Goal: Information Seeking & Learning: Learn about a topic

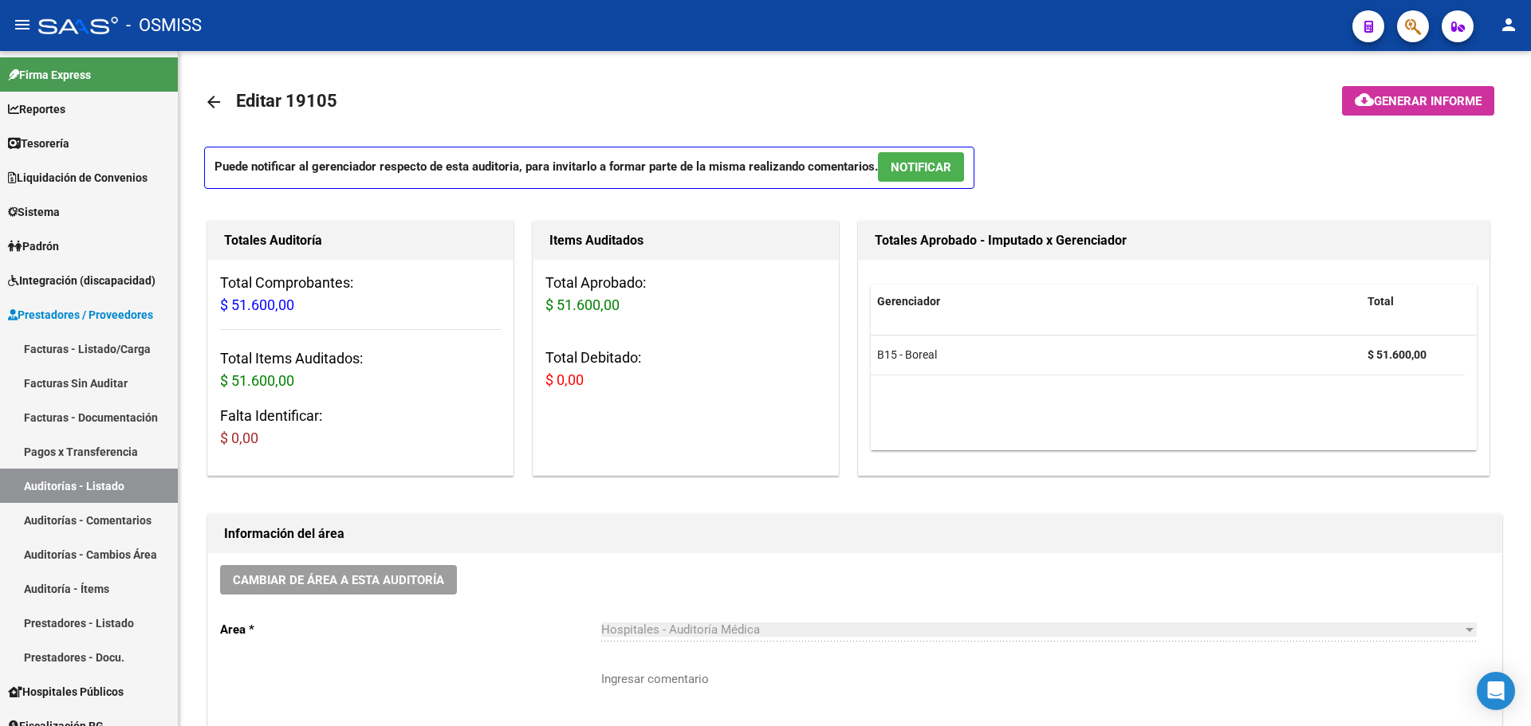
scroll to position [203, 0]
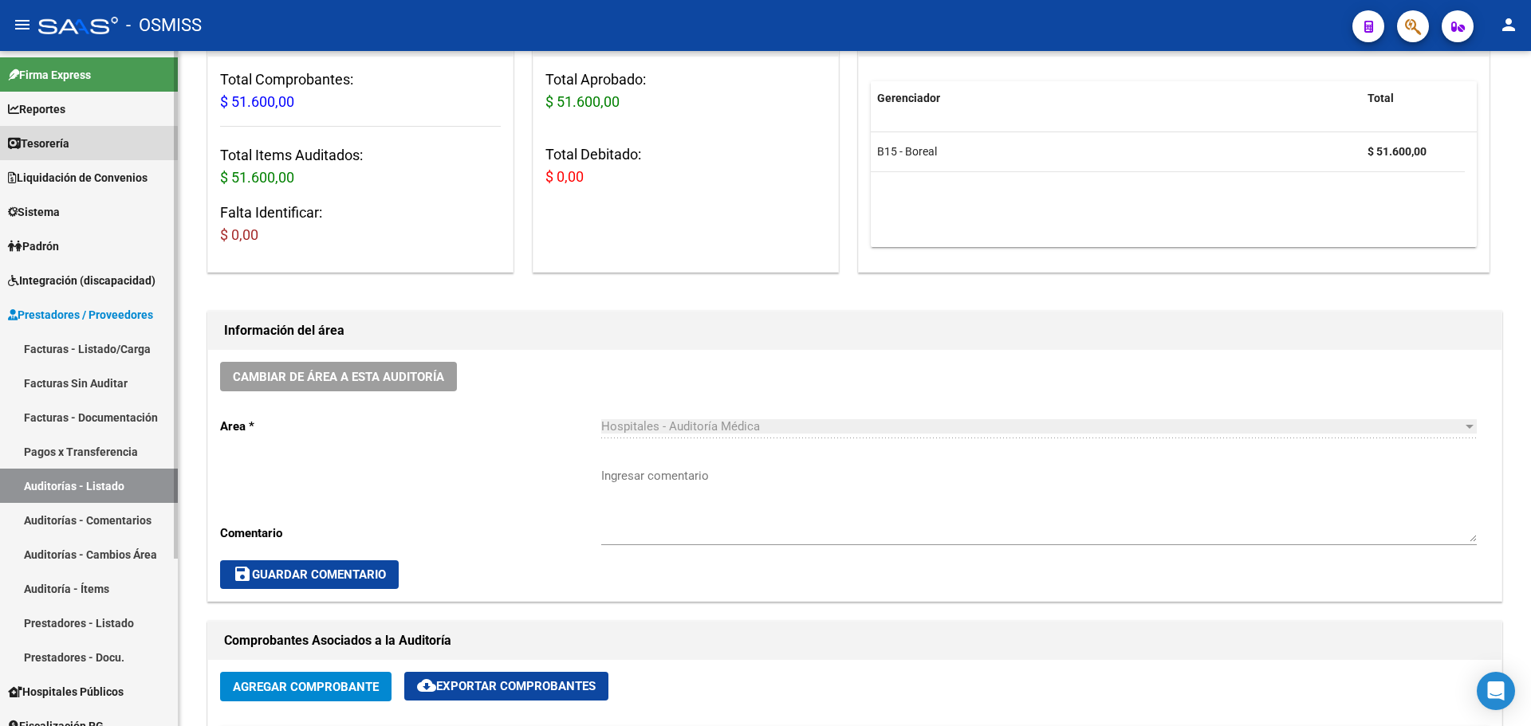
click at [82, 152] on link "Tesorería" at bounding box center [89, 143] width 178 height 34
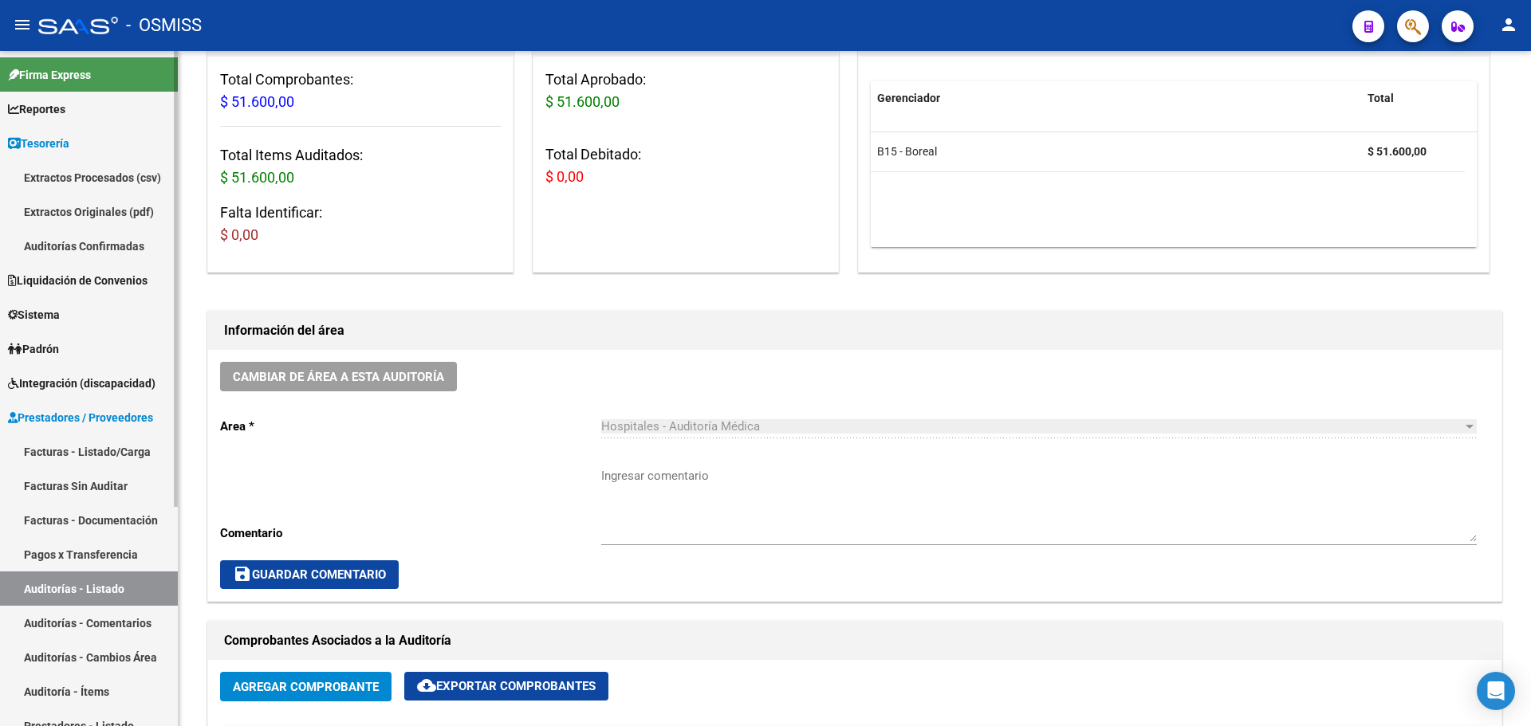
click at [76, 121] on link "Reportes" at bounding box center [89, 109] width 178 height 34
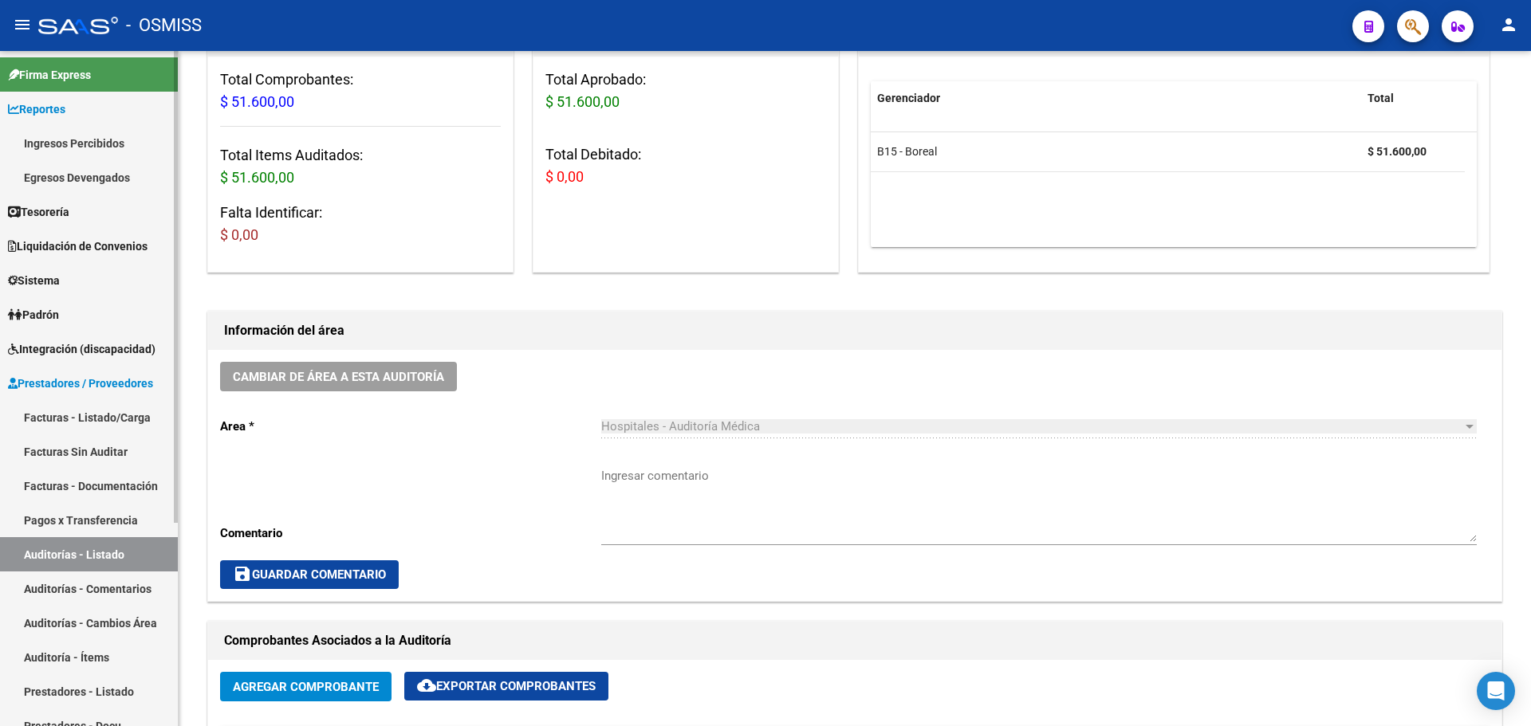
click at [74, 171] on link "Egresos Devengados" at bounding box center [89, 177] width 178 height 34
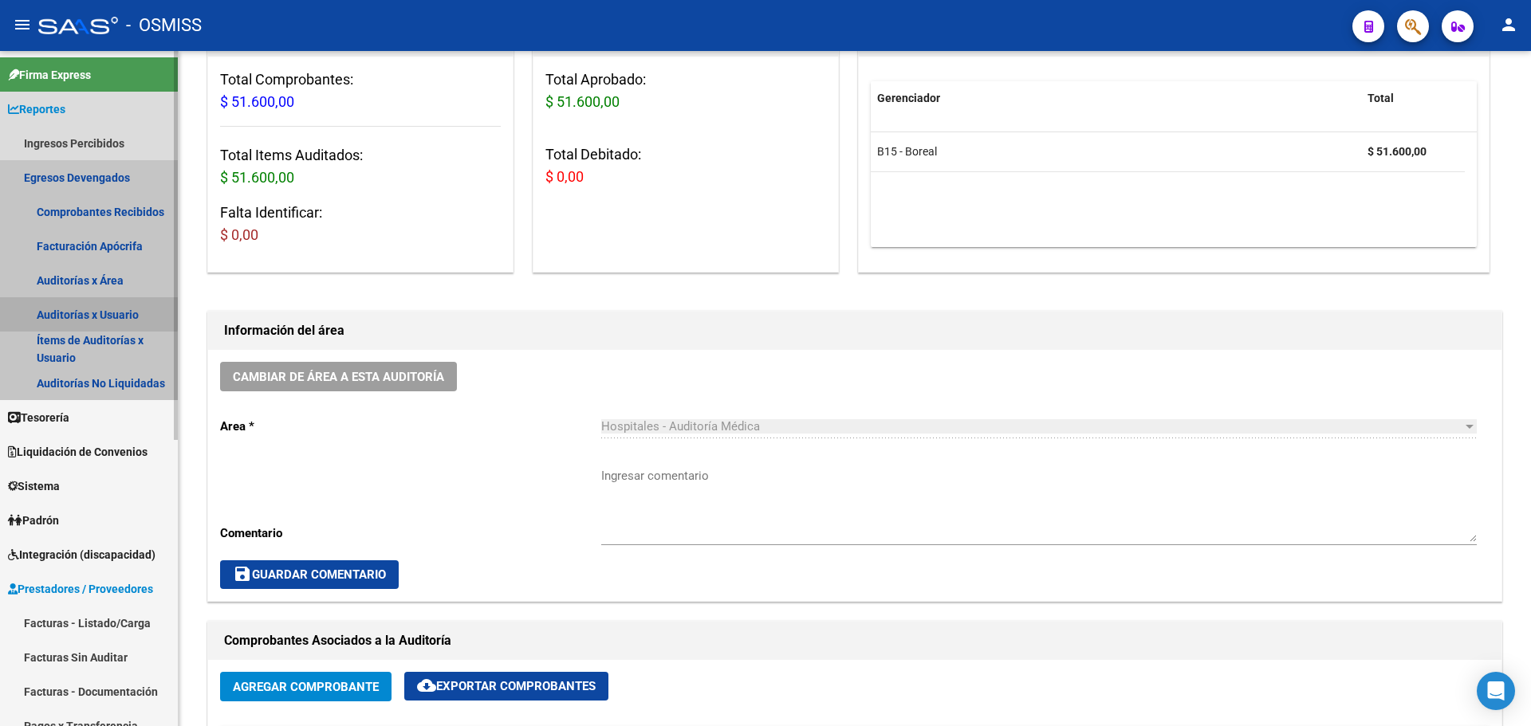
click at [89, 306] on link "Auditorías x Usuario" at bounding box center [89, 314] width 178 height 34
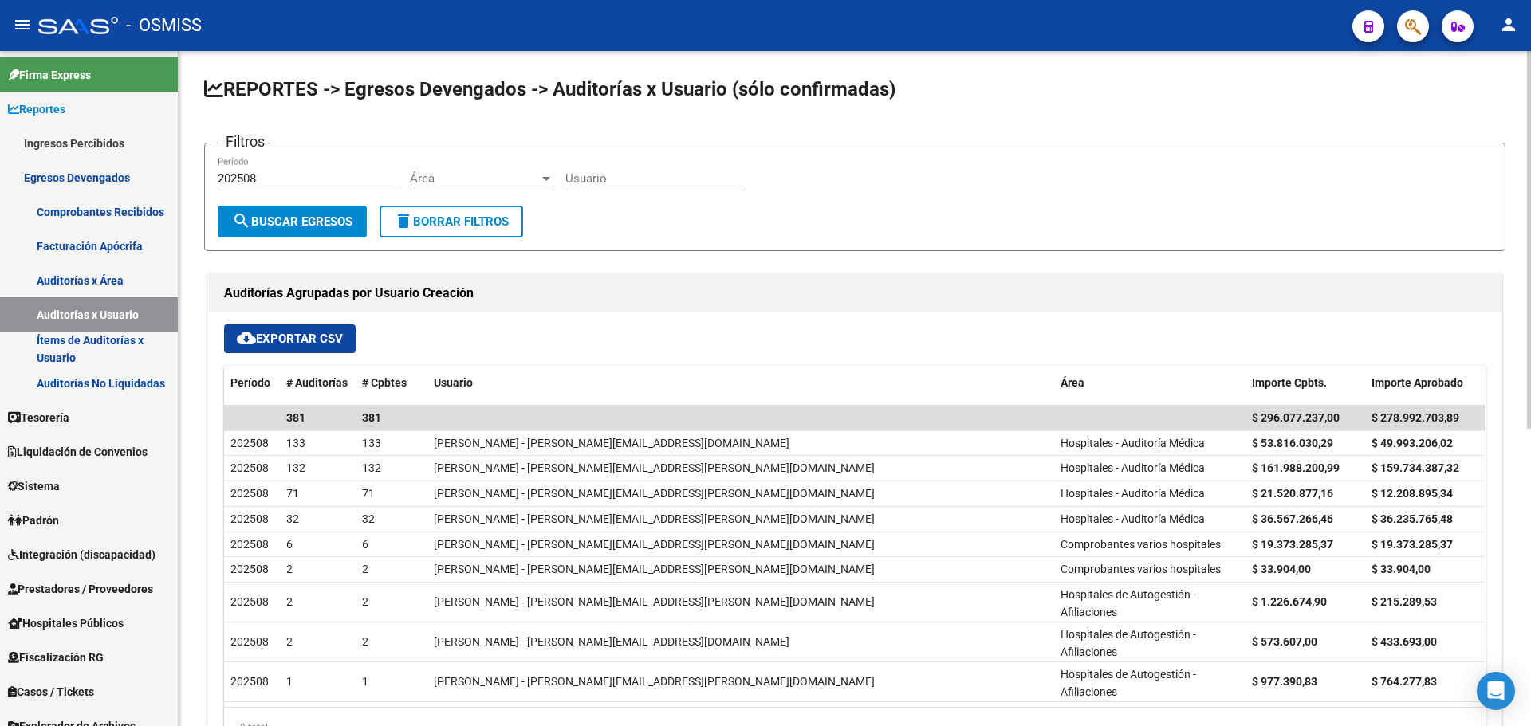
click at [263, 179] on input "202508" at bounding box center [308, 178] width 180 height 14
type input "2"
click at [269, 218] on span "search Buscar Egresos" at bounding box center [292, 222] width 120 height 14
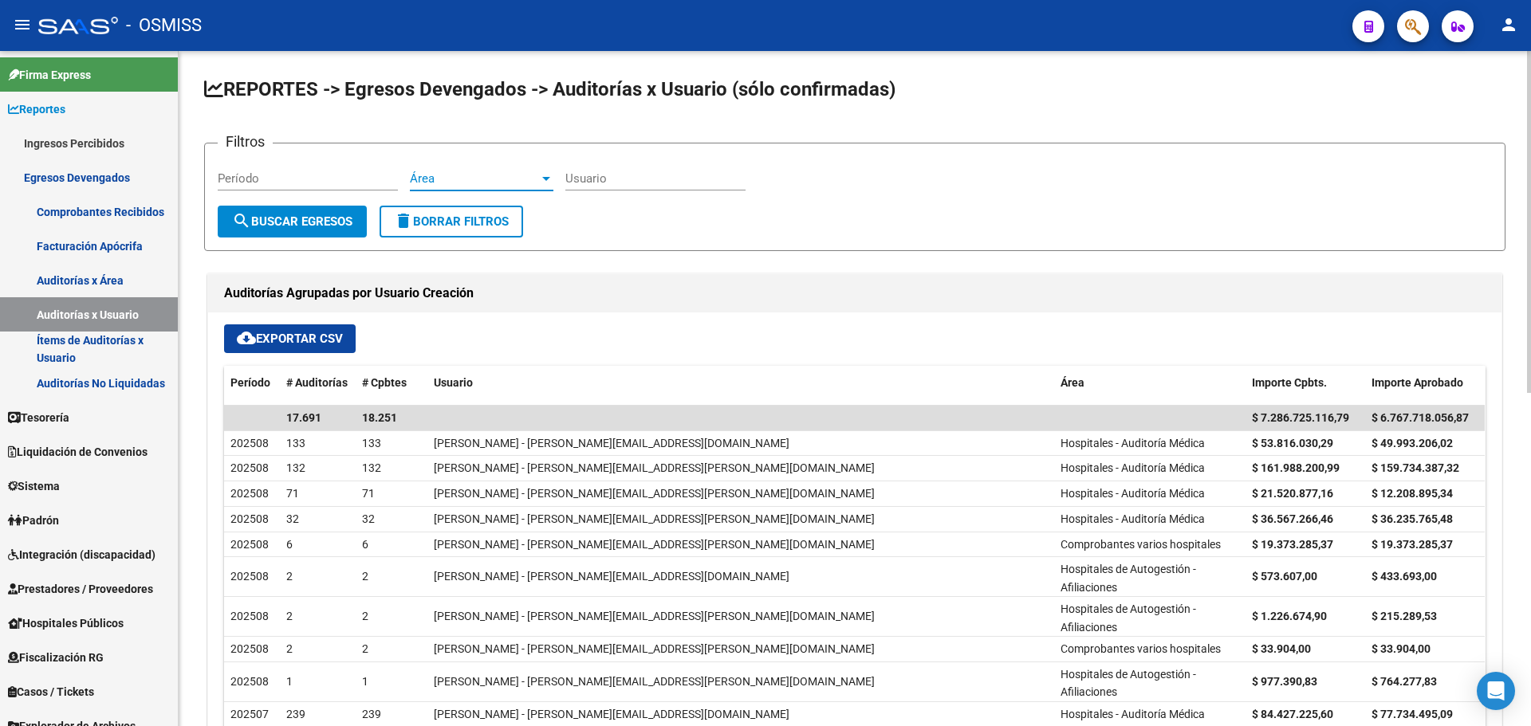
click at [506, 175] on span "Área" at bounding box center [474, 178] width 129 height 14
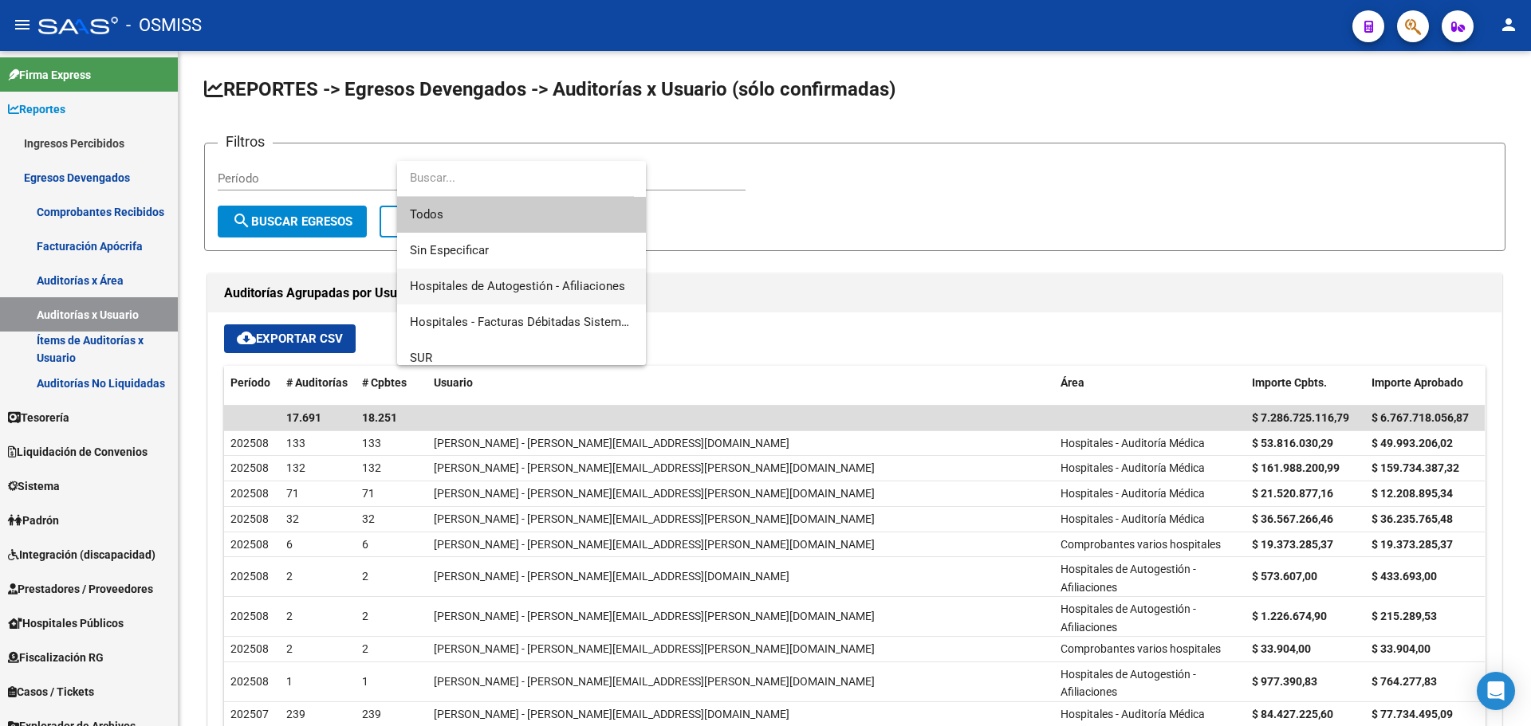
click at [514, 278] on span "Hospitales de Autogestión - Afiliaciones" at bounding box center [521, 287] width 223 height 36
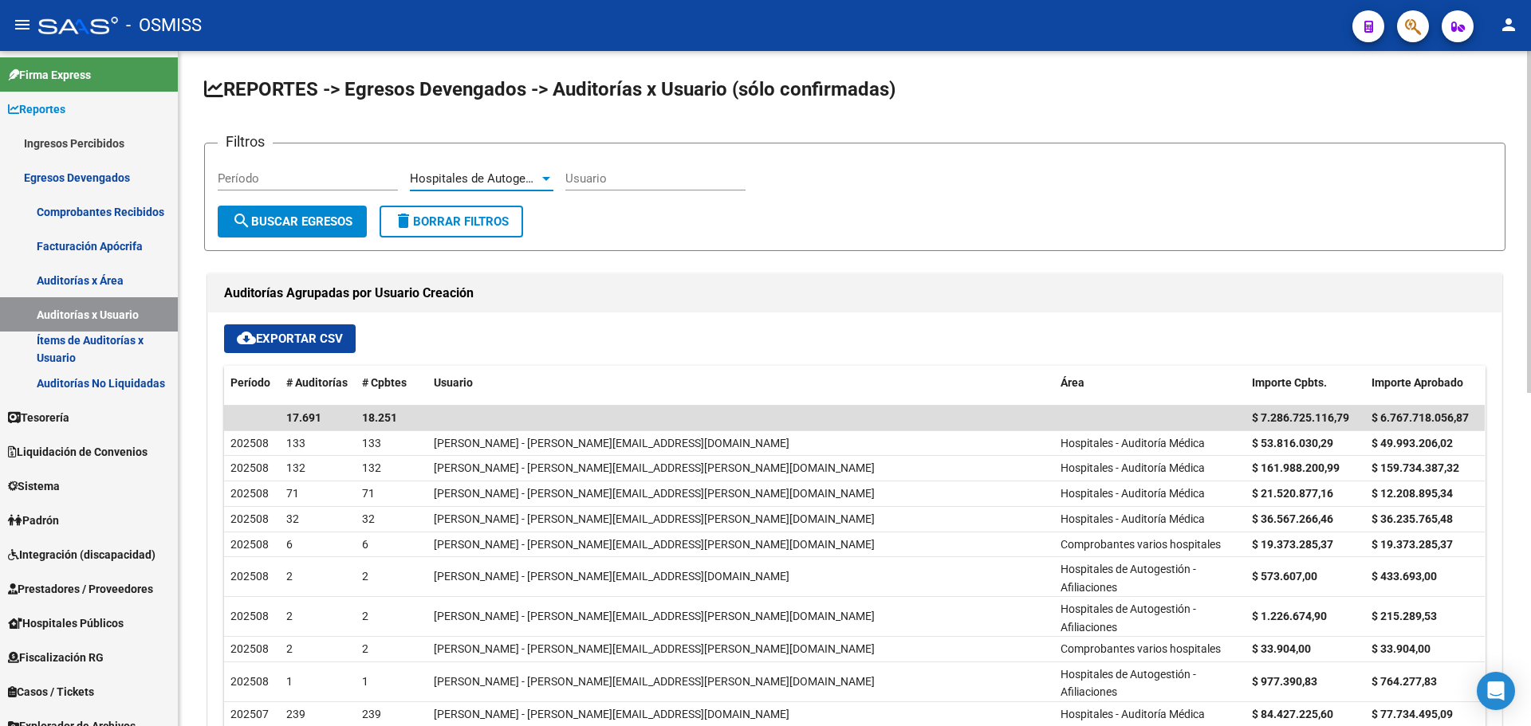
click at [285, 347] on button "cloud_download Exportar CSV" at bounding box center [290, 339] width 132 height 29
click at [329, 222] on span "search Buscar Egresos" at bounding box center [292, 222] width 120 height 14
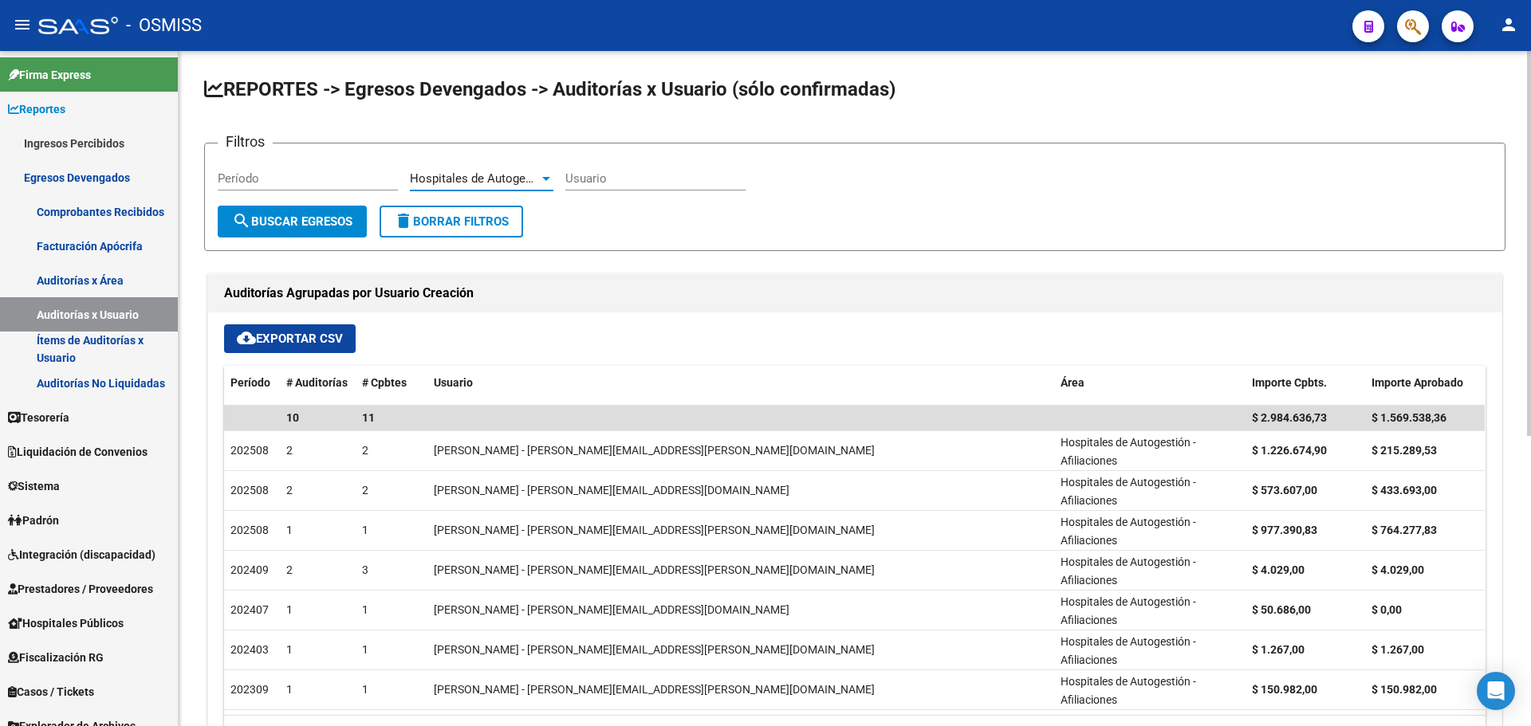
click at [521, 183] on span "Hospitales de Autogestión - Afiliaciones" at bounding box center [517, 178] width 215 height 14
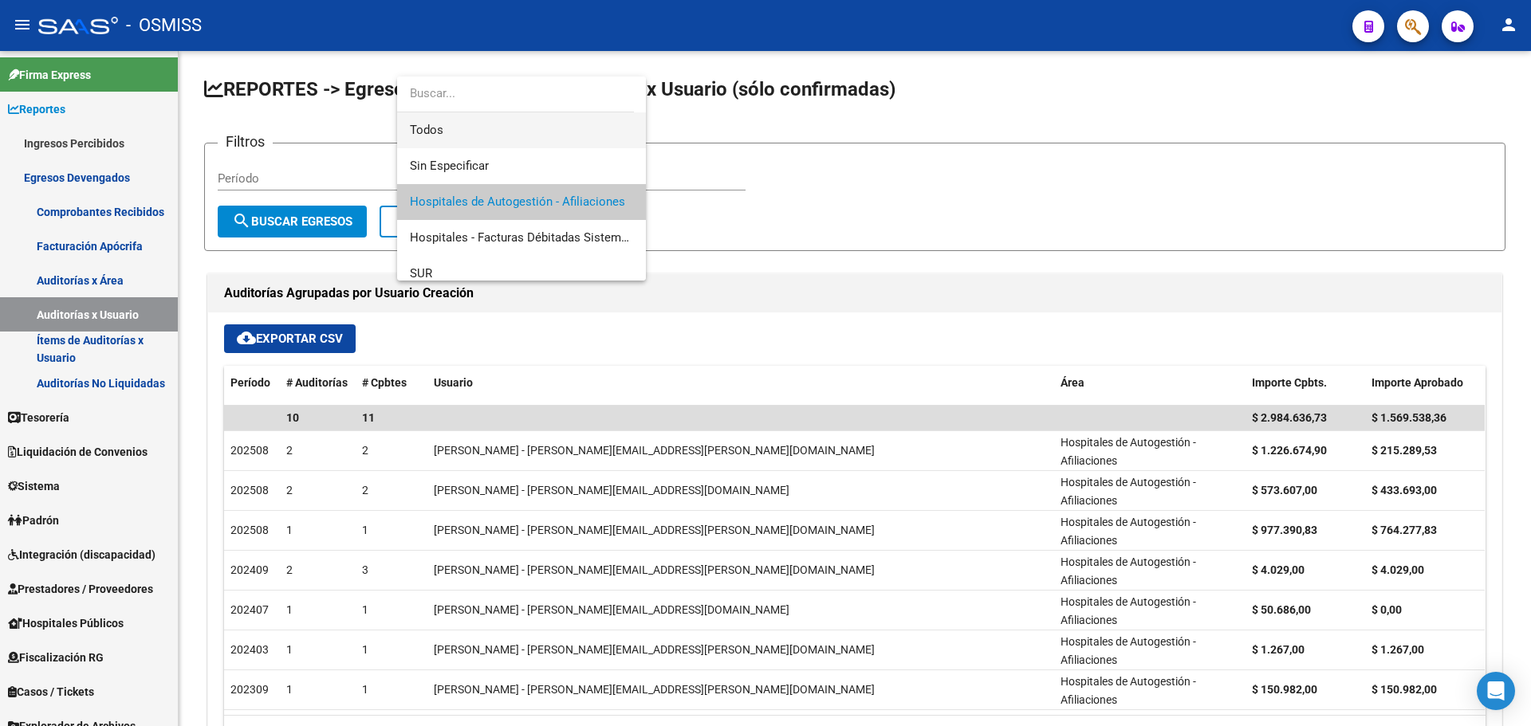
click at [467, 136] on span "Todos" at bounding box center [521, 130] width 223 height 36
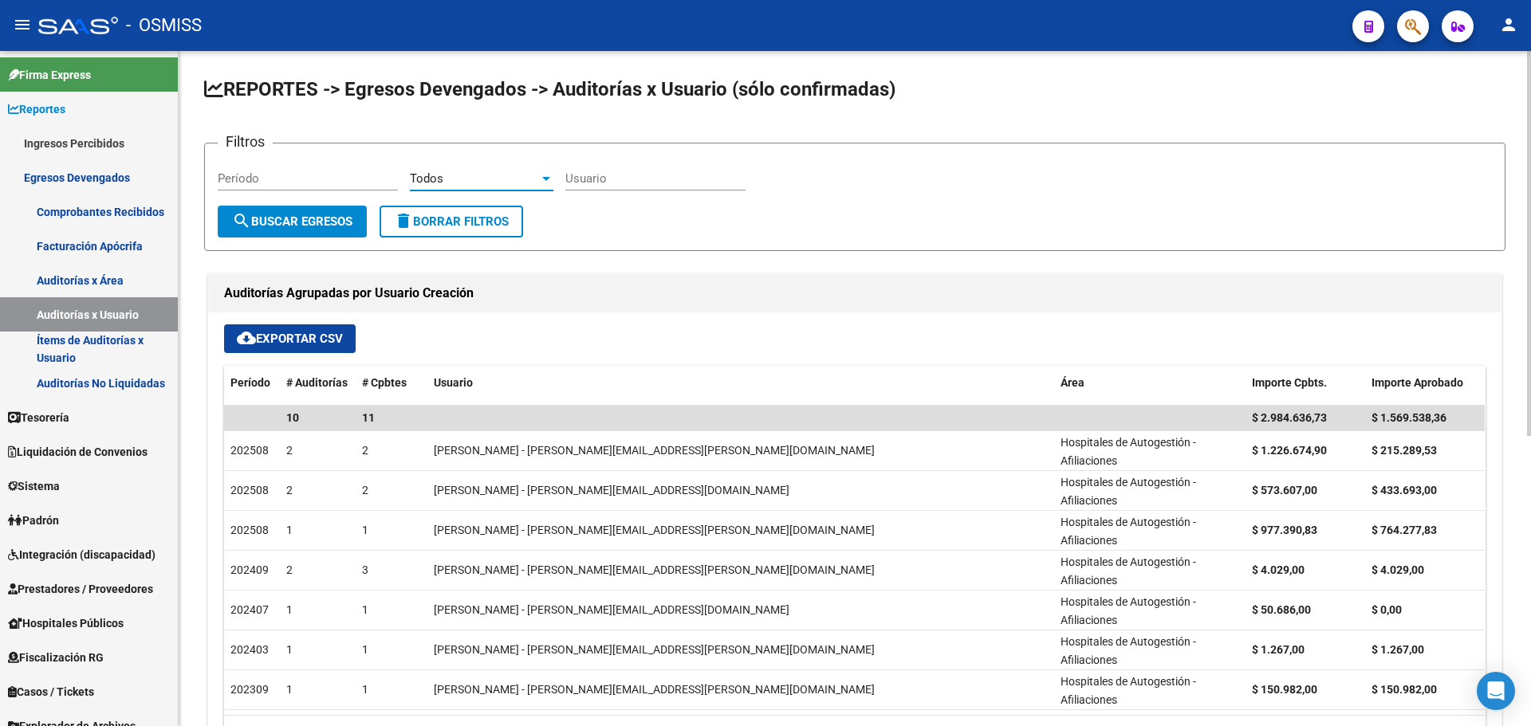
click at [285, 208] on button "search Buscar Egresos" at bounding box center [292, 222] width 149 height 32
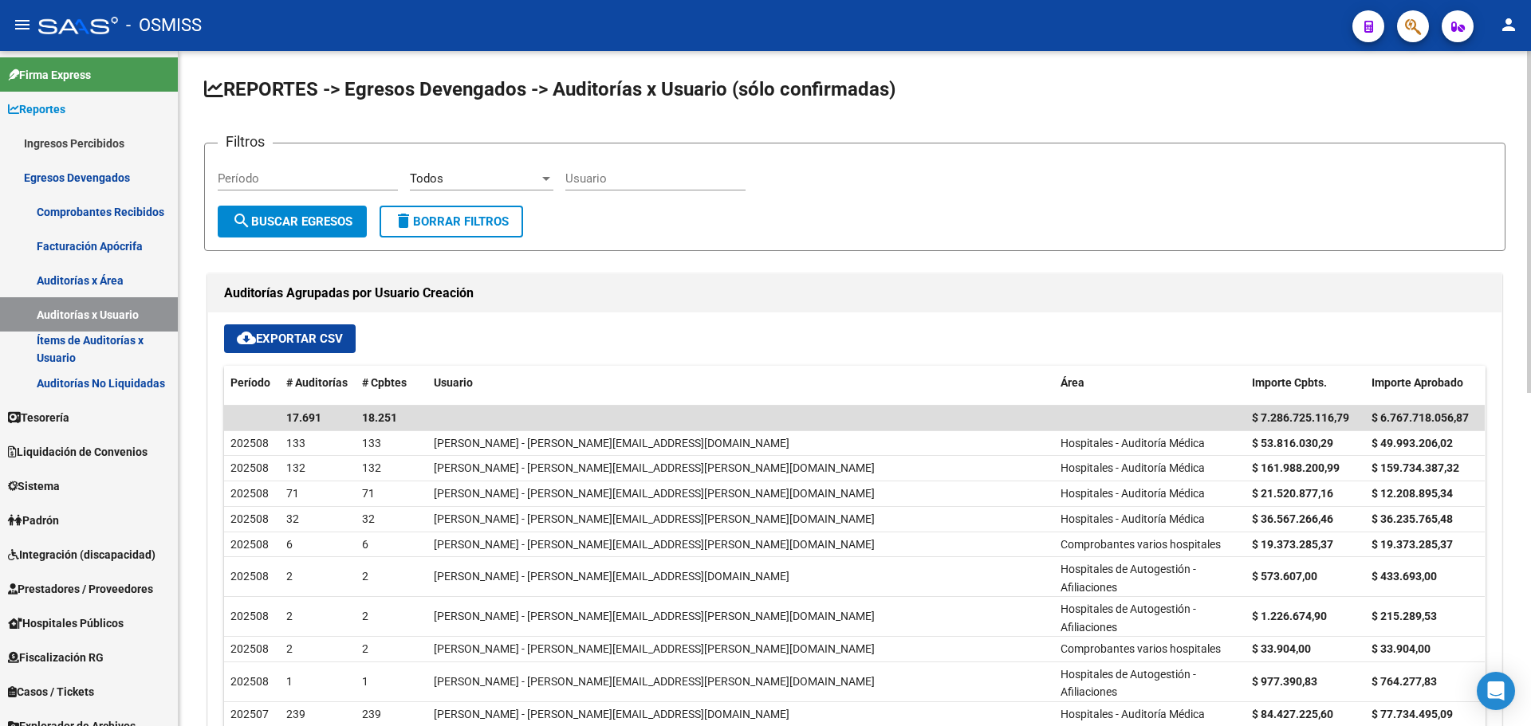
click at [620, 185] on input "Usuario" at bounding box center [655, 178] width 180 height 14
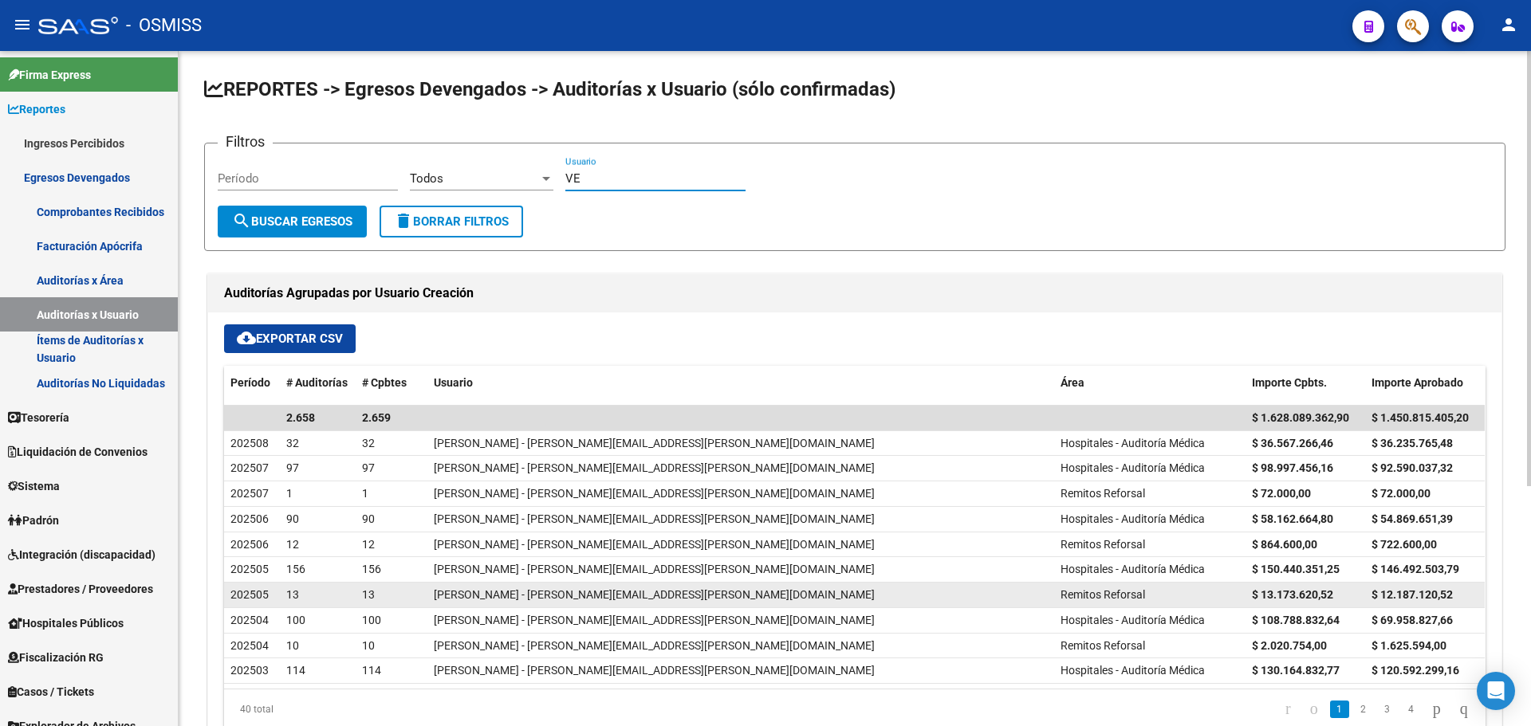
type input "V"
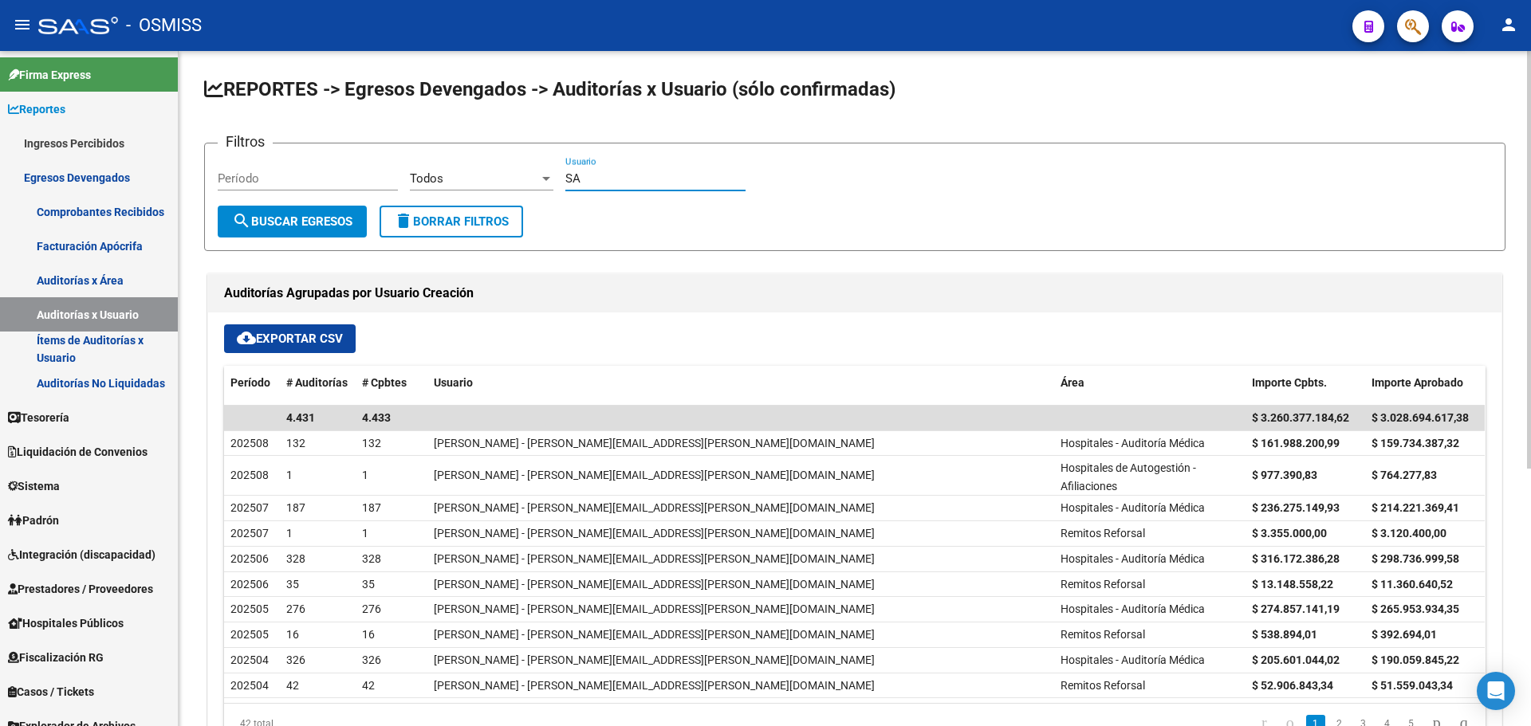
type input "S"
click at [297, 225] on span "search Buscar Egresos" at bounding box center [292, 222] width 120 height 14
click at [655, 188] on div "ESTEFA Usuario" at bounding box center [655, 173] width 180 height 34
click at [651, 185] on input "ESTEFA" at bounding box center [655, 178] width 180 height 14
type input "E"
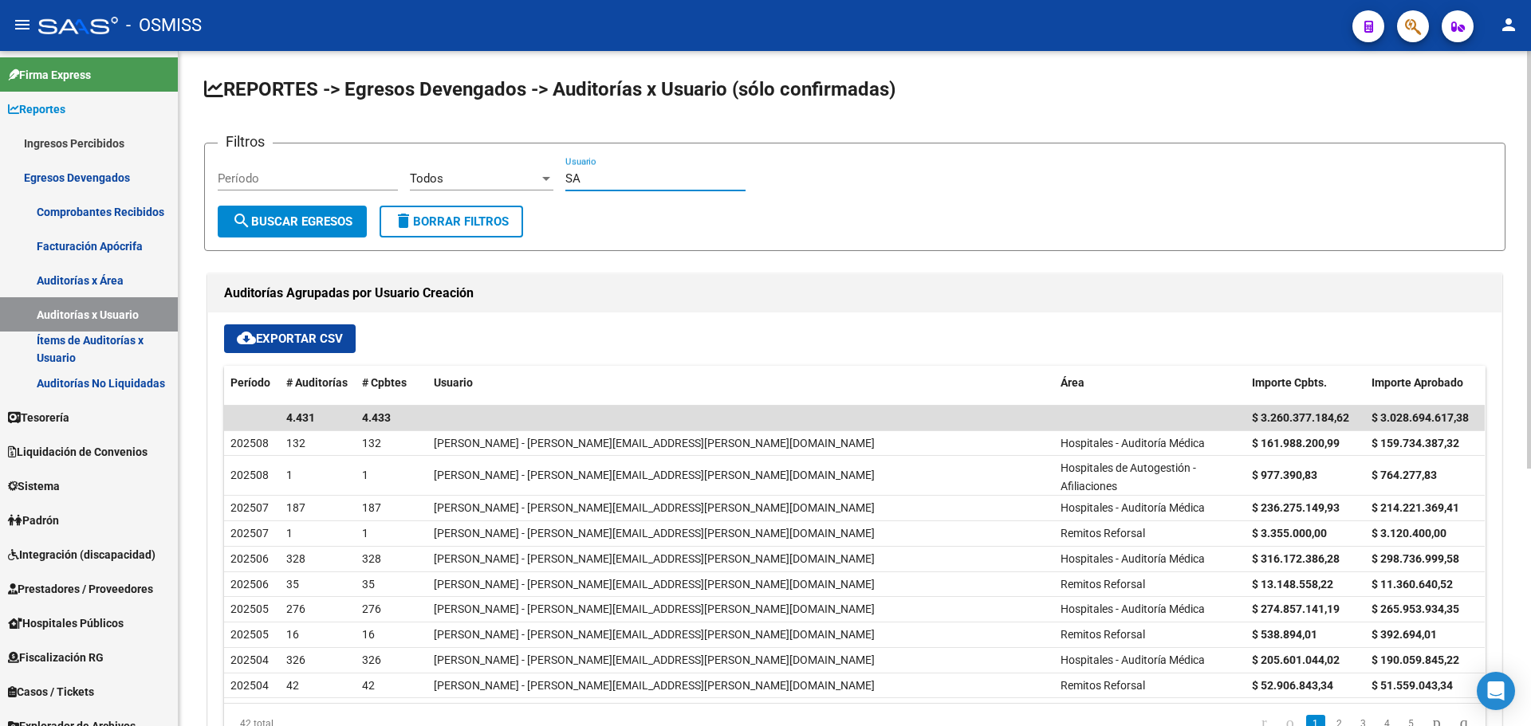
type input "S"
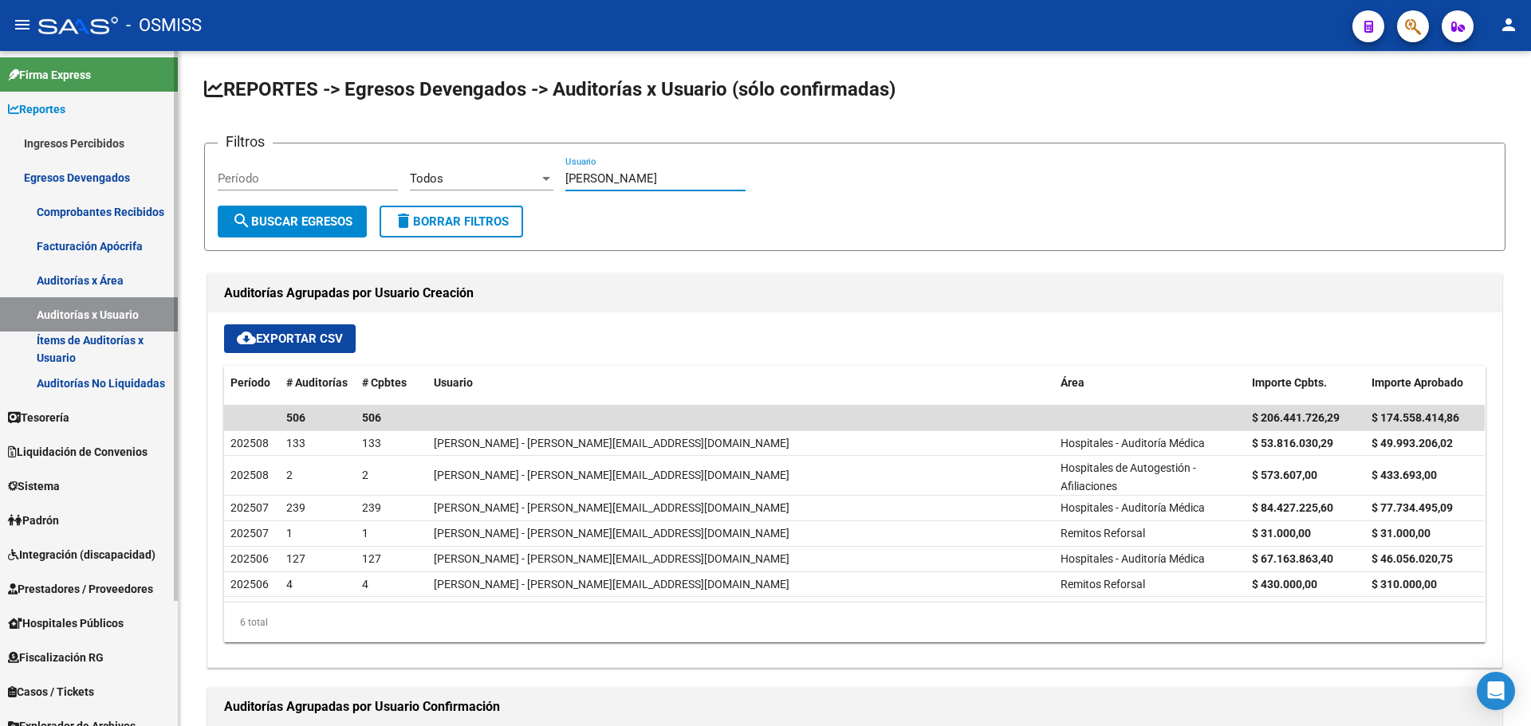
type input "[PERSON_NAME]"
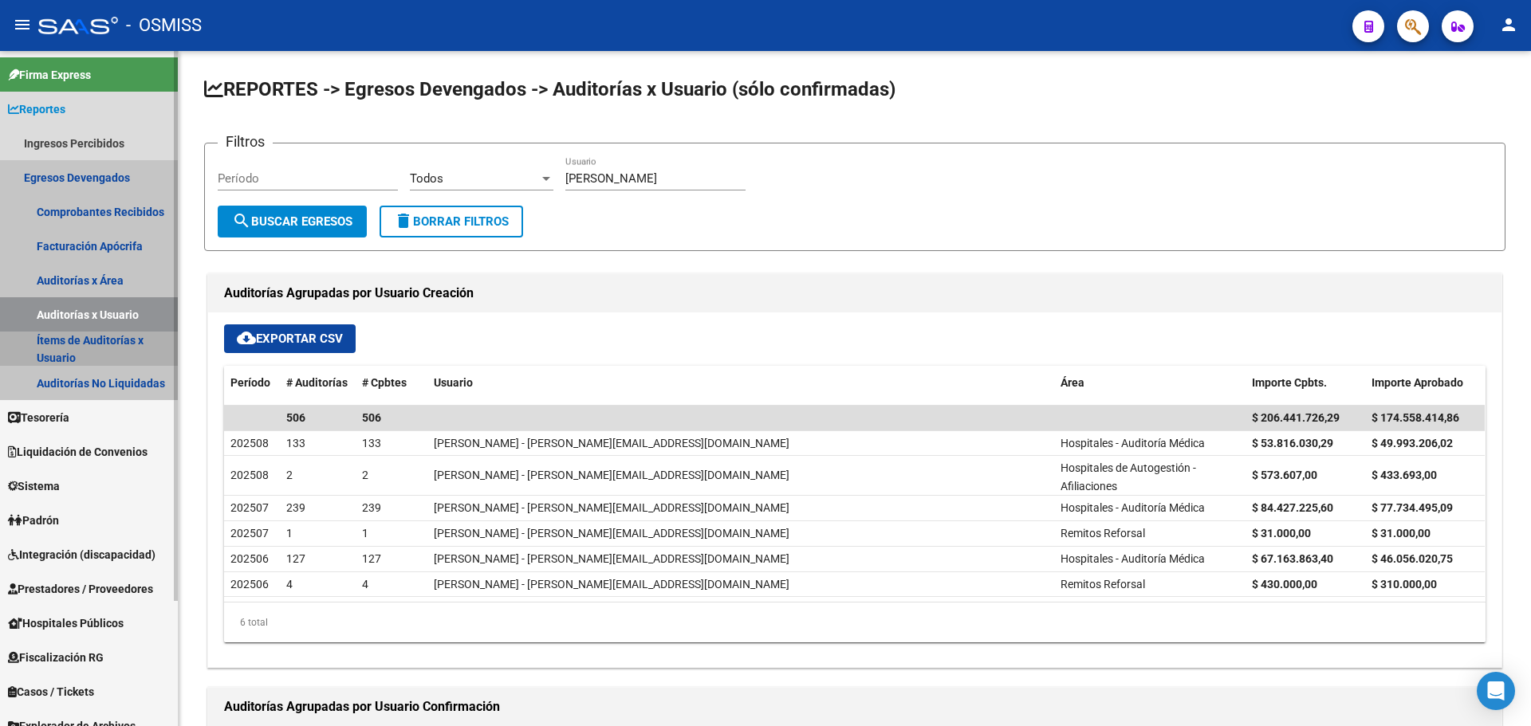
click at [124, 356] on link "Ítems de Auditorías x Usuario" at bounding box center [89, 349] width 178 height 34
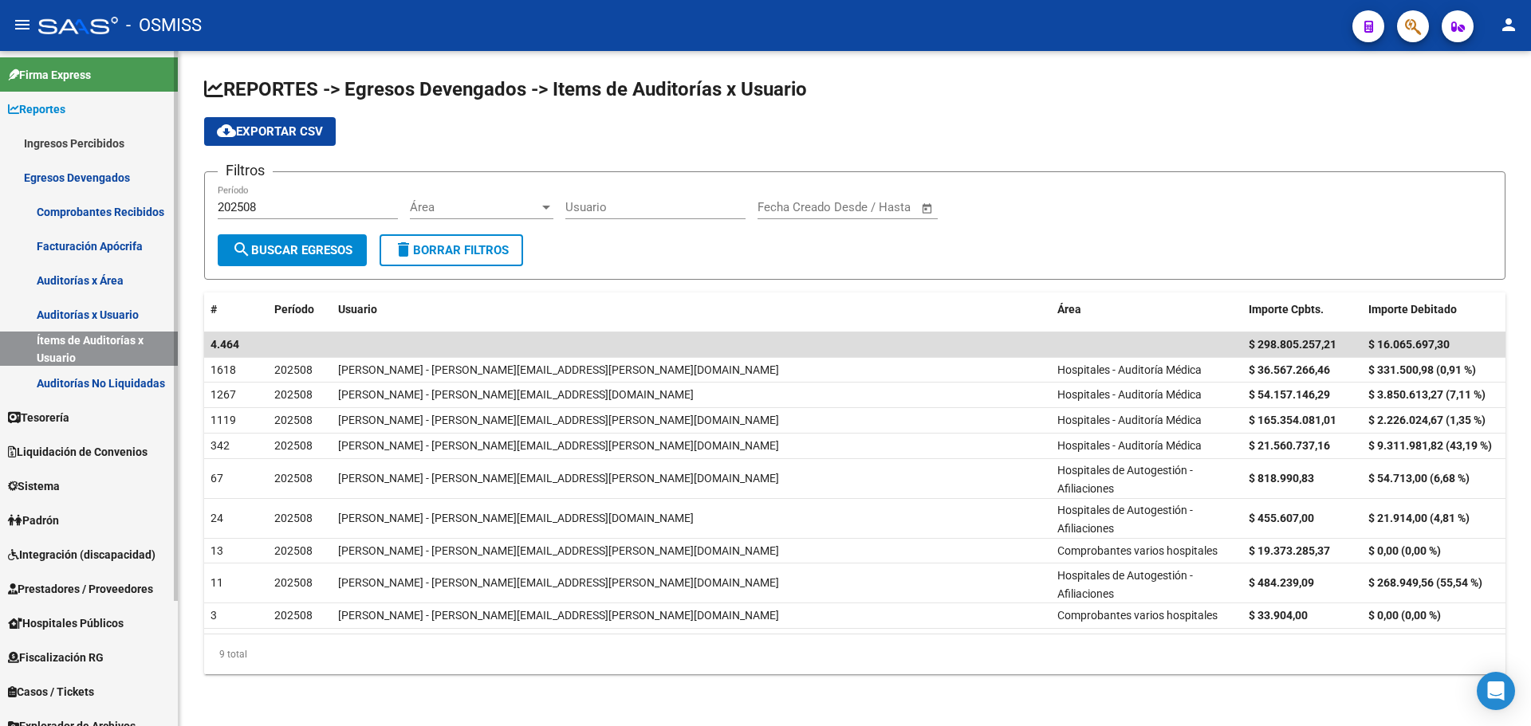
click at [136, 344] on link "Ítems de Auditorías x Usuario" at bounding box center [89, 349] width 178 height 34
click at [392, 201] on input "202508" at bounding box center [308, 207] width 180 height 14
type input "2"
click at [304, 250] on span "search Buscar Egresos" at bounding box center [292, 250] width 120 height 14
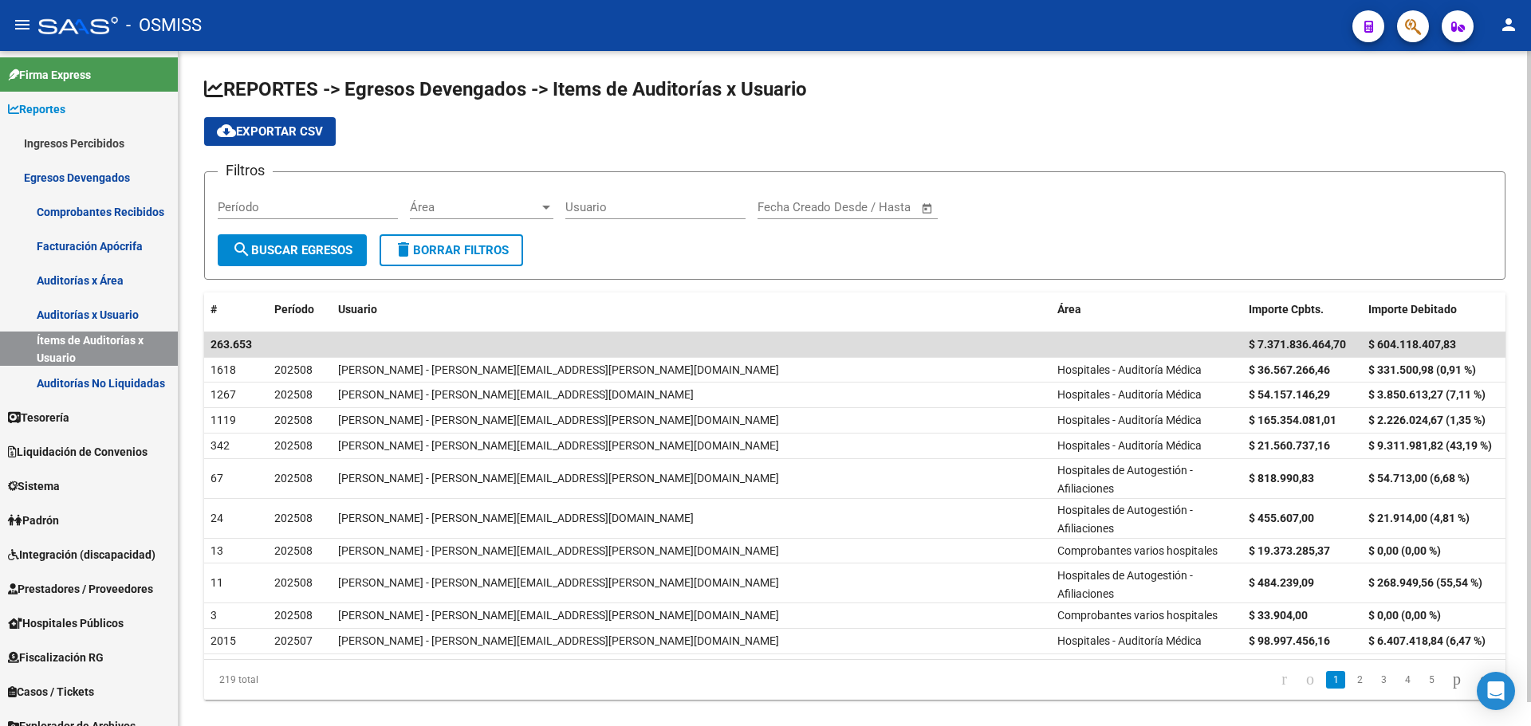
click at [590, 211] on input "Usuario" at bounding box center [655, 207] width 180 height 14
click at [299, 243] on span "search Buscar Egresos" at bounding box center [292, 250] width 120 height 14
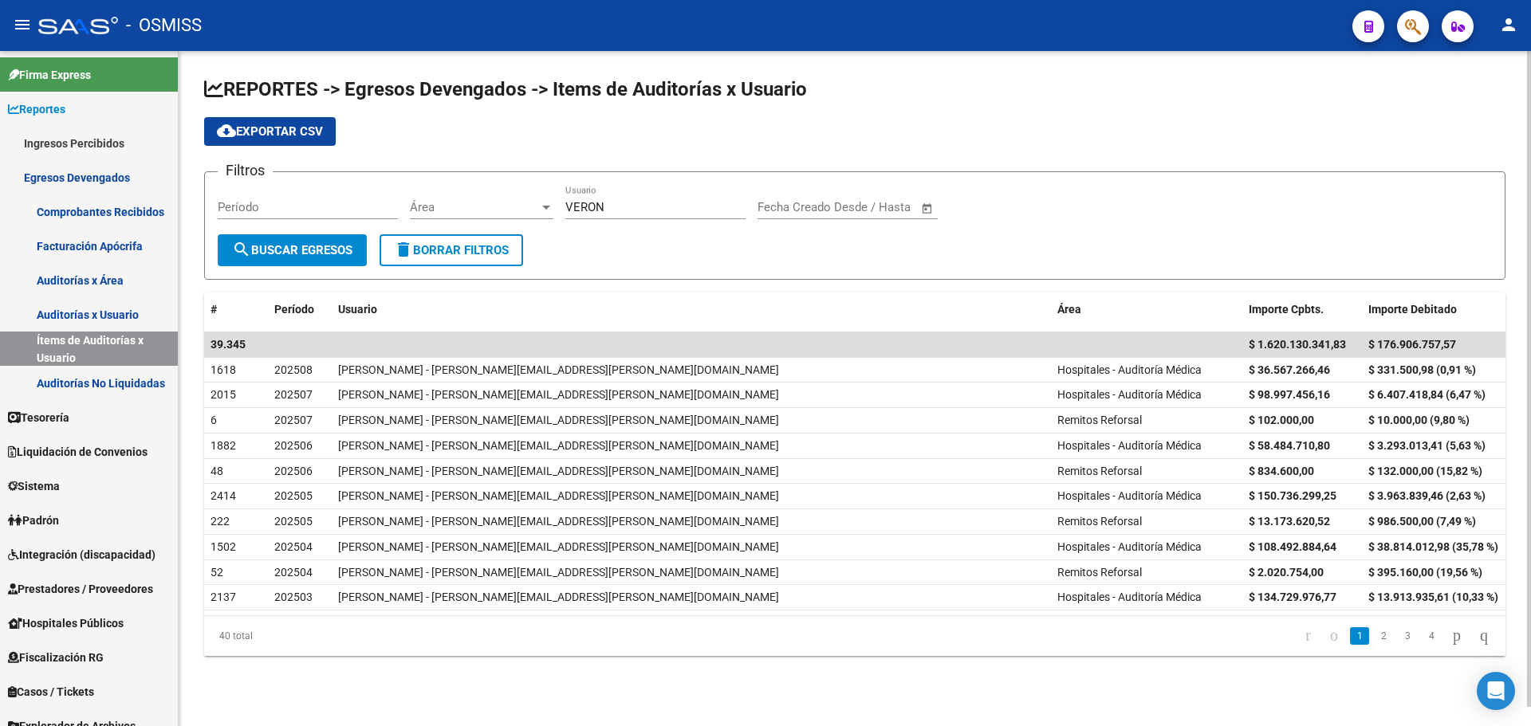
drag, startPoint x: 621, startPoint y: 208, endPoint x: 364, endPoint y: 201, distance: 256.9
click at [364, 201] on div "Filtros Período Área Área VERON Usuario Start date – End date Fecha Creado Desd…" at bounding box center [855, 209] width 1274 height 49
click at [346, 254] on span "search Buscar Egresos" at bounding box center [292, 250] width 120 height 14
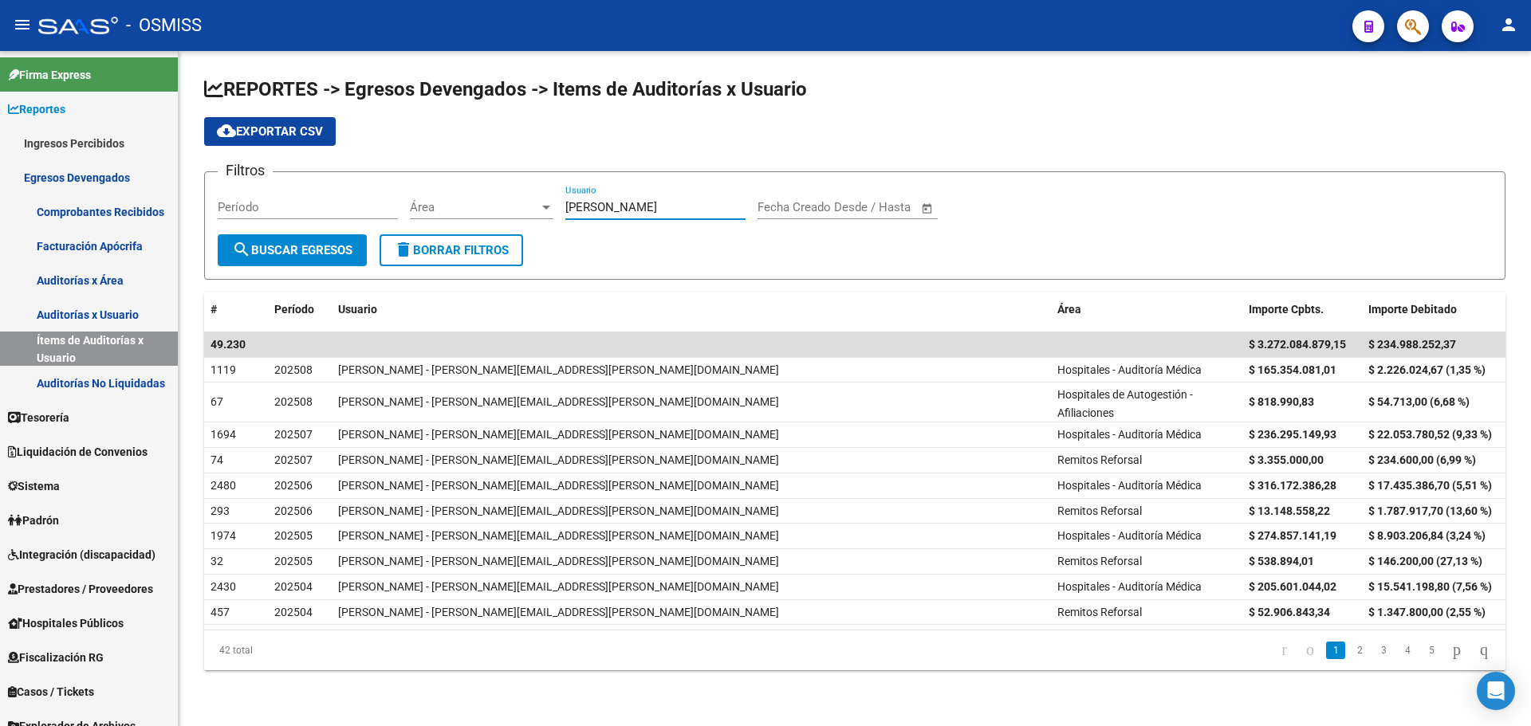
drag, startPoint x: 544, startPoint y: 193, endPoint x: 391, endPoint y: 193, distance: 153.1
click at [391, 193] on div "Filtros Período Área Área [PERSON_NAME] Usuario Start date – End date Fecha Cre…" at bounding box center [855, 209] width 1274 height 49
type input "ESTEFANIA"
click at [313, 239] on button "search Buscar Egresos" at bounding box center [292, 250] width 149 height 32
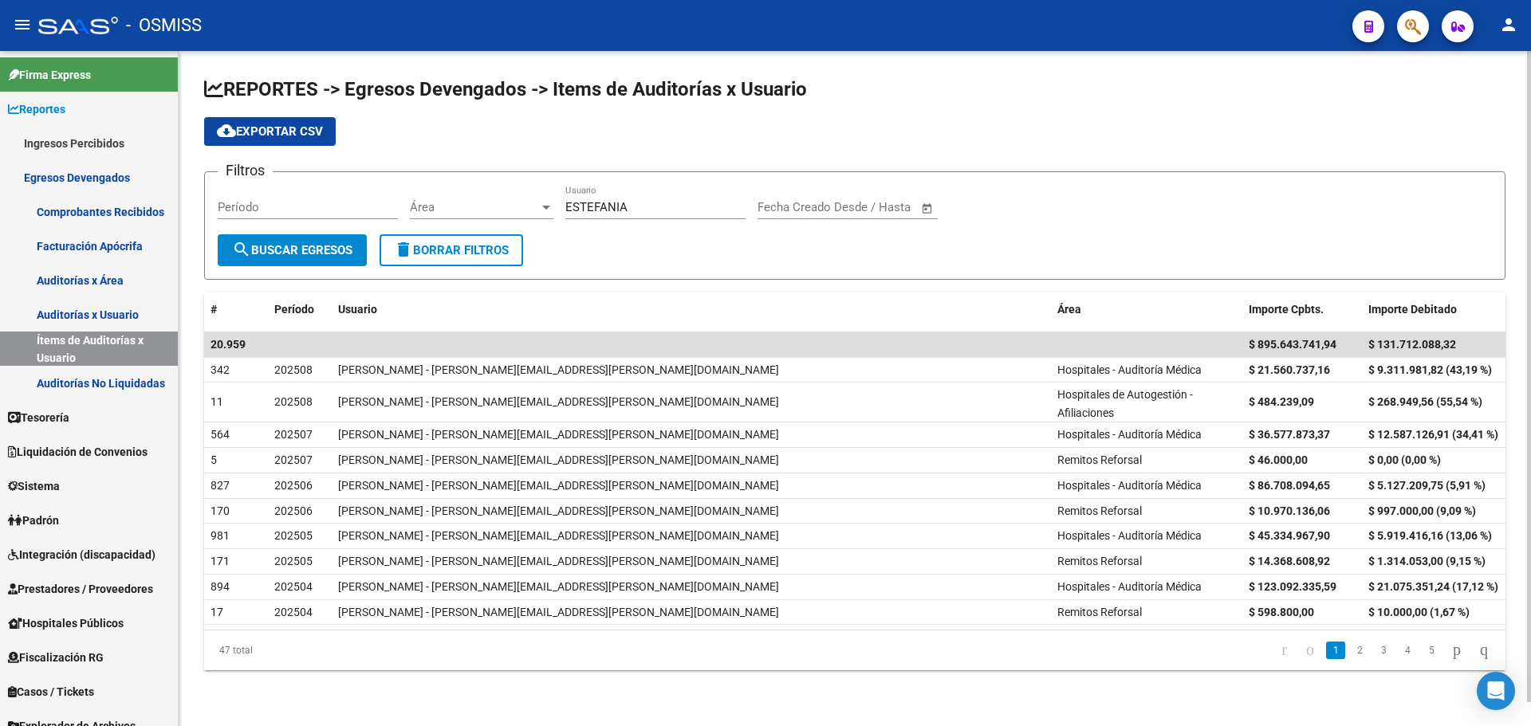
click at [623, 250] on form "Filtros Período Área Área ESTEFANIA Usuario Start date – End date Fecha Creado …" at bounding box center [854, 225] width 1301 height 108
click at [58, 96] on link "Reportes" at bounding box center [89, 109] width 178 height 34
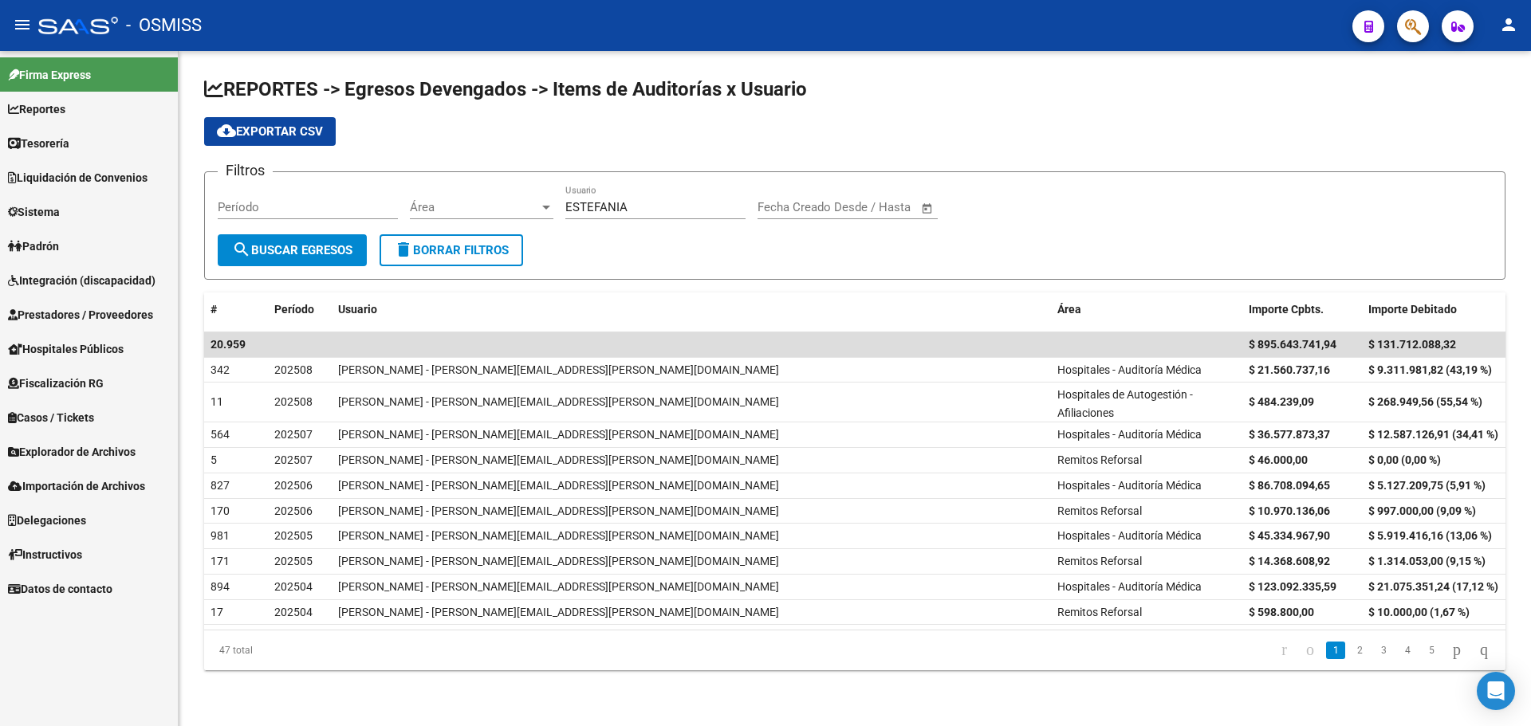
click at [56, 152] on span "Tesorería" at bounding box center [38, 144] width 61 height 18
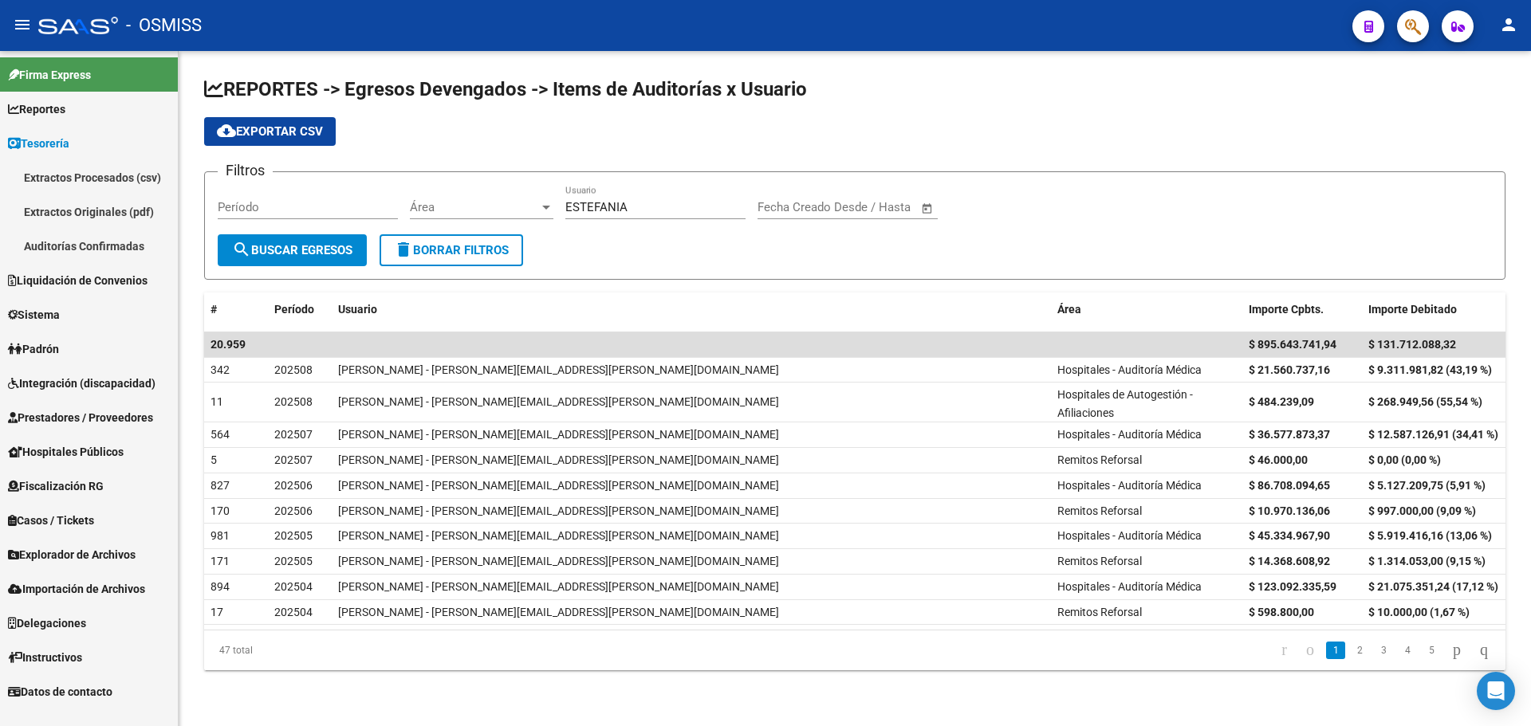
click at [64, 246] on link "Auditorías Confirmadas" at bounding box center [89, 246] width 178 height 34
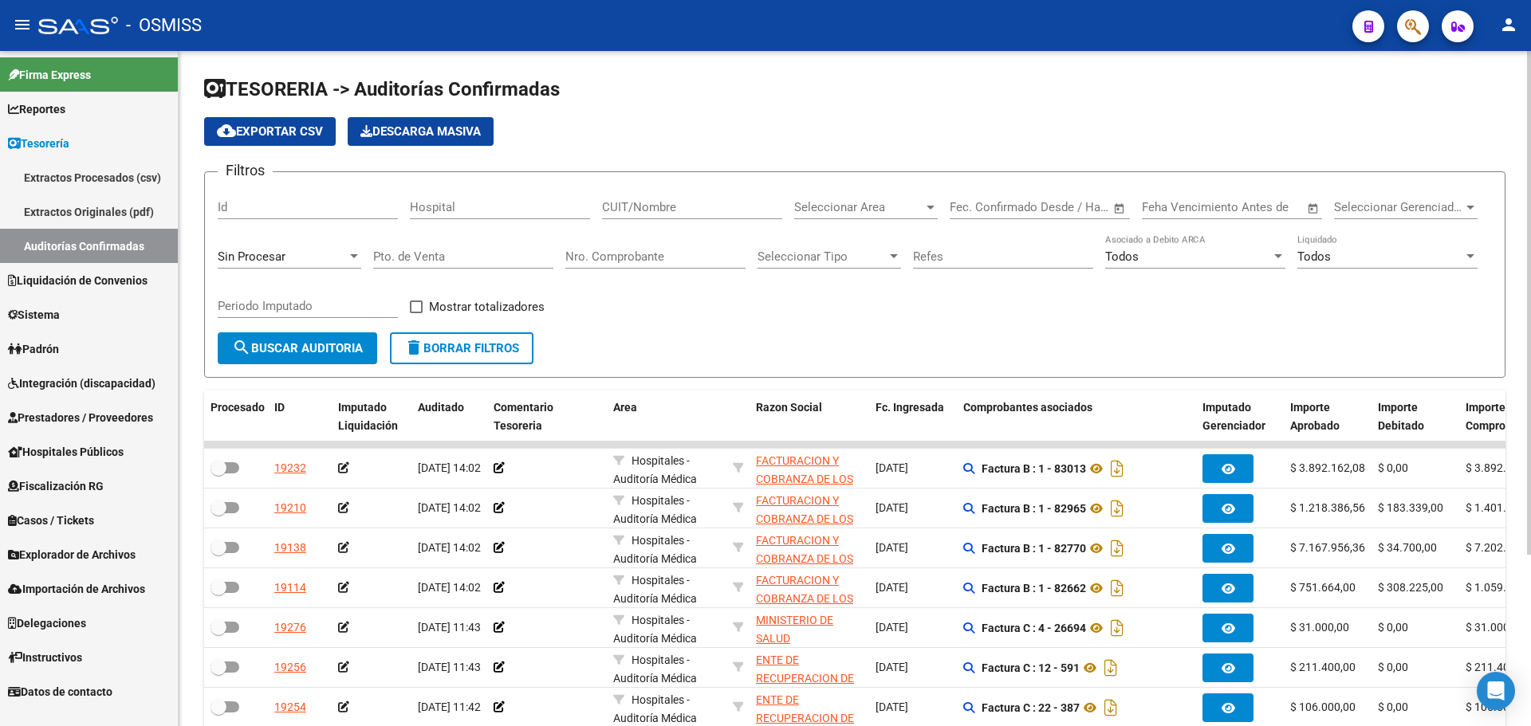
click at [738, 357] on form "Filtros Id Hospital CUIT/Nombre Seleccionar Area Seleccionar Area Start date – …" at bounding box center [854, 274] width 1301 height 207
click at [730, 345] on form "Filtros Id Hospital CUIT/Nombre Seleccionar Area Seleccionar Area Start date – …" at bounding box center [854, 274] width 1301 height 207
